Goal: Information Seeking & Learning: Learn about a topic

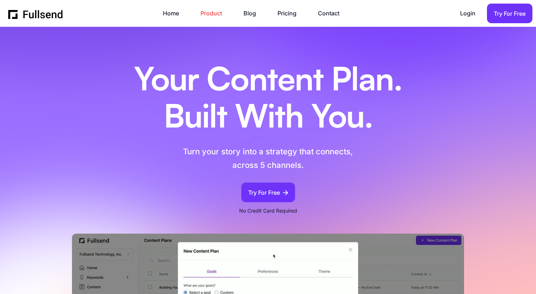
click at [205, 13] on link "Product" at bounding box center [214, 14] width 29 height 10
click at [284, 17] on link "Pricing" at bounding box center [290, 14] width 26 height 10
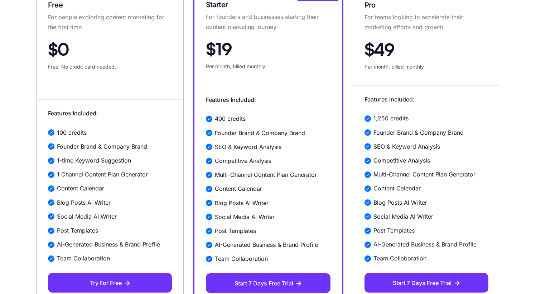
scroll to position [185, 0]
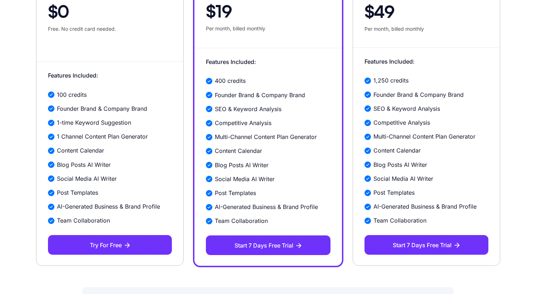
click at [104, 158] on div "100 credits Founder Brand & Company Brand 1-time Keyword Suggestion 1 Channel C…" at bounding box center [110, 158] width 124 height 136
